Goal: Task Accomplishment & Management: Manage account settings

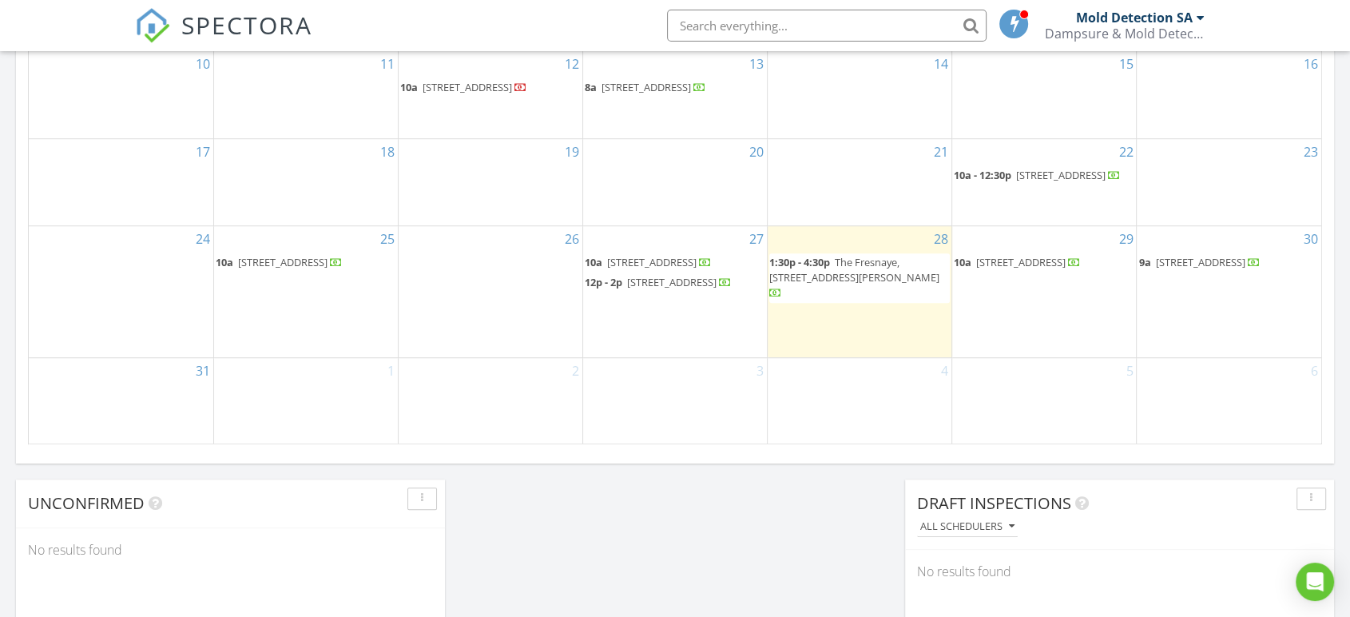
scroll to position [1053, 0]
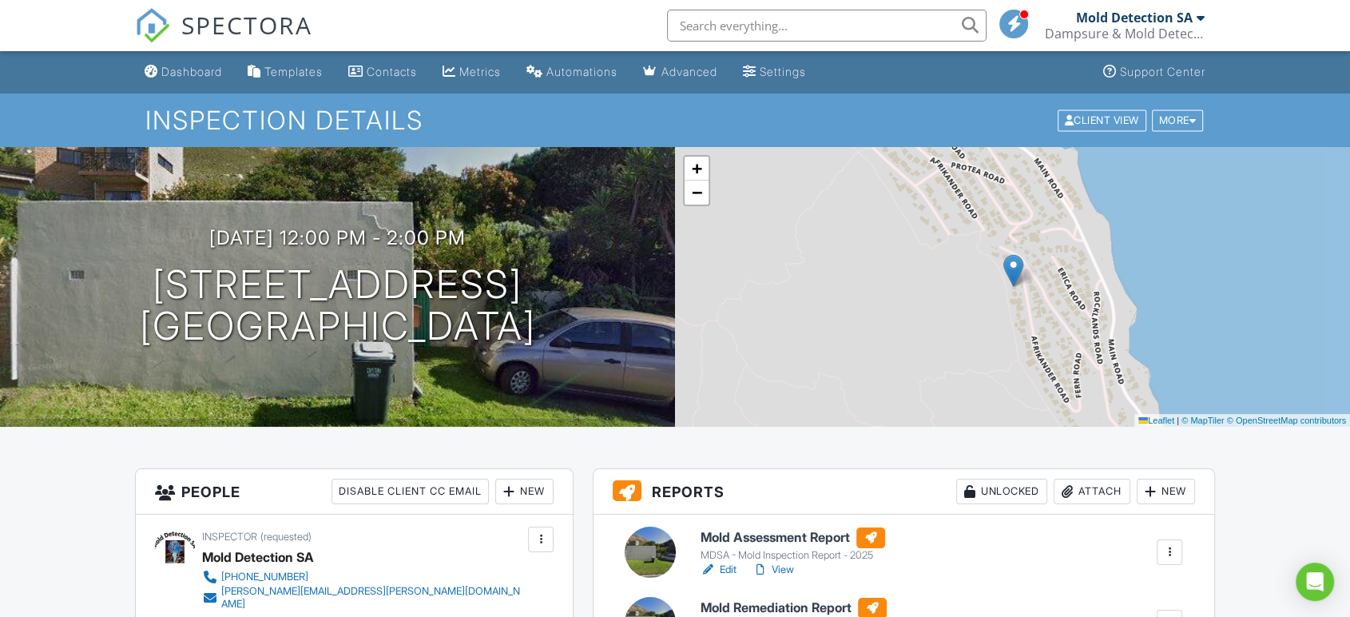
click at [726, 568] on link "Edit" at bounding box center [719, 570] width 36 height 16
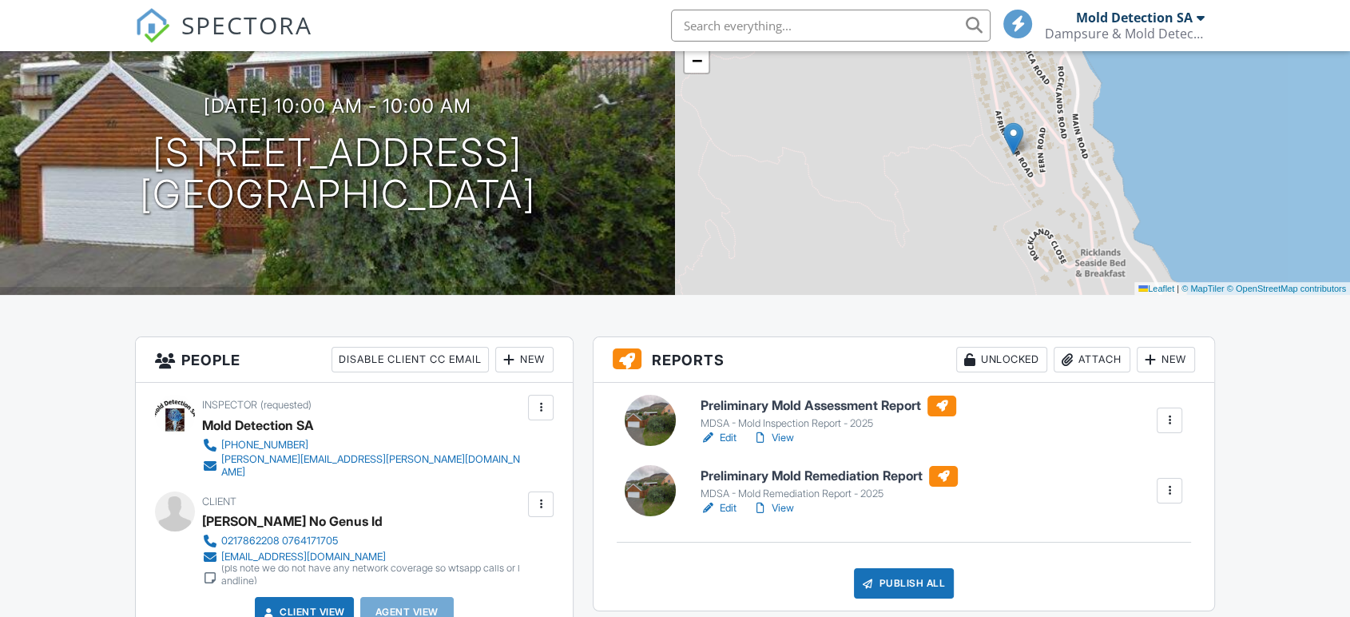
scroll to position [182, 0]
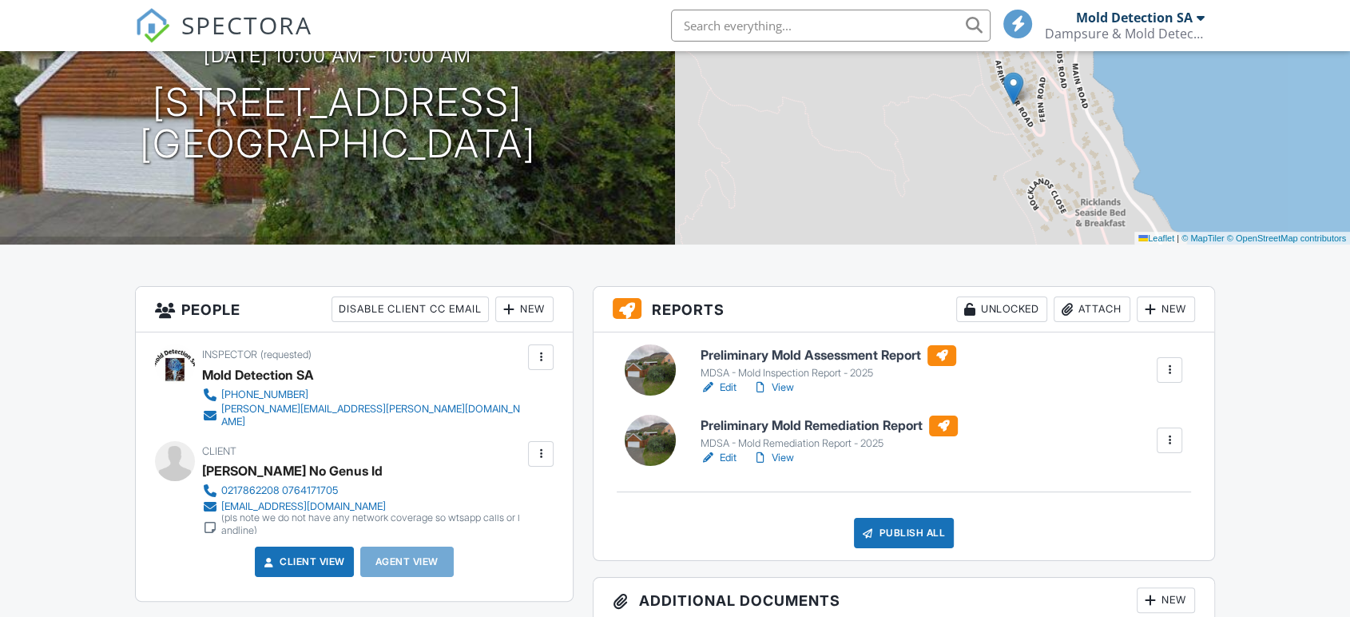
click at [721, 459] on link "Edit" at bounding box center [719, 458] width 36 height 16
